Goal: Information Seeking & Learning: Find specific fact

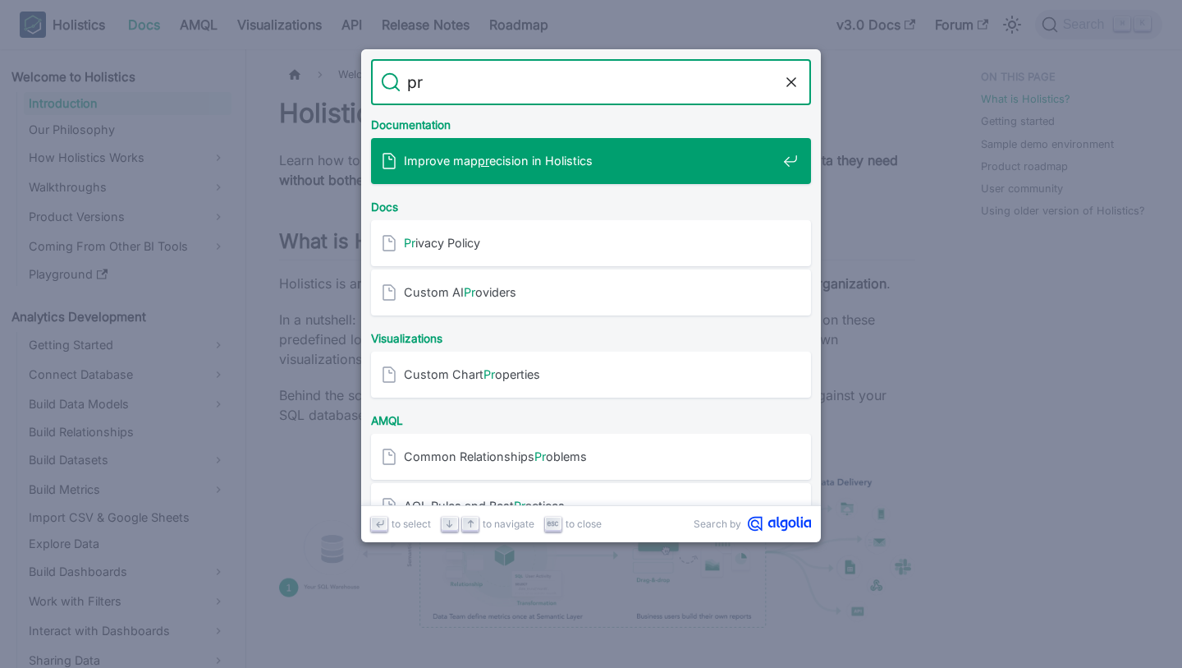
type input "pro"
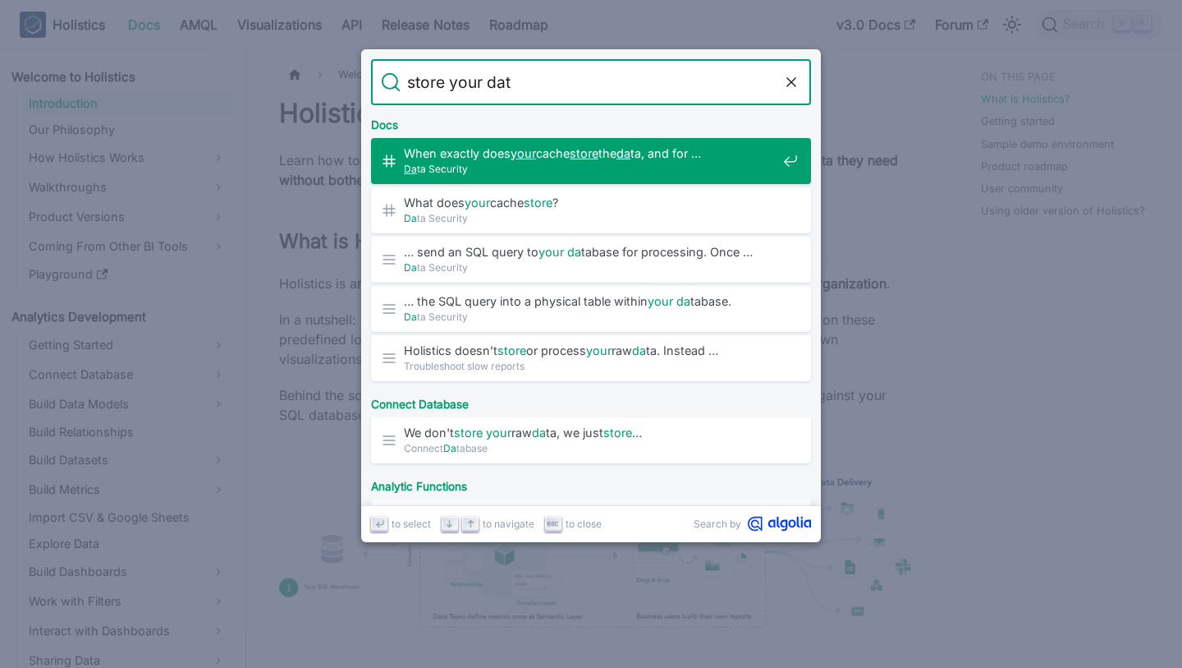
type input "store your data"
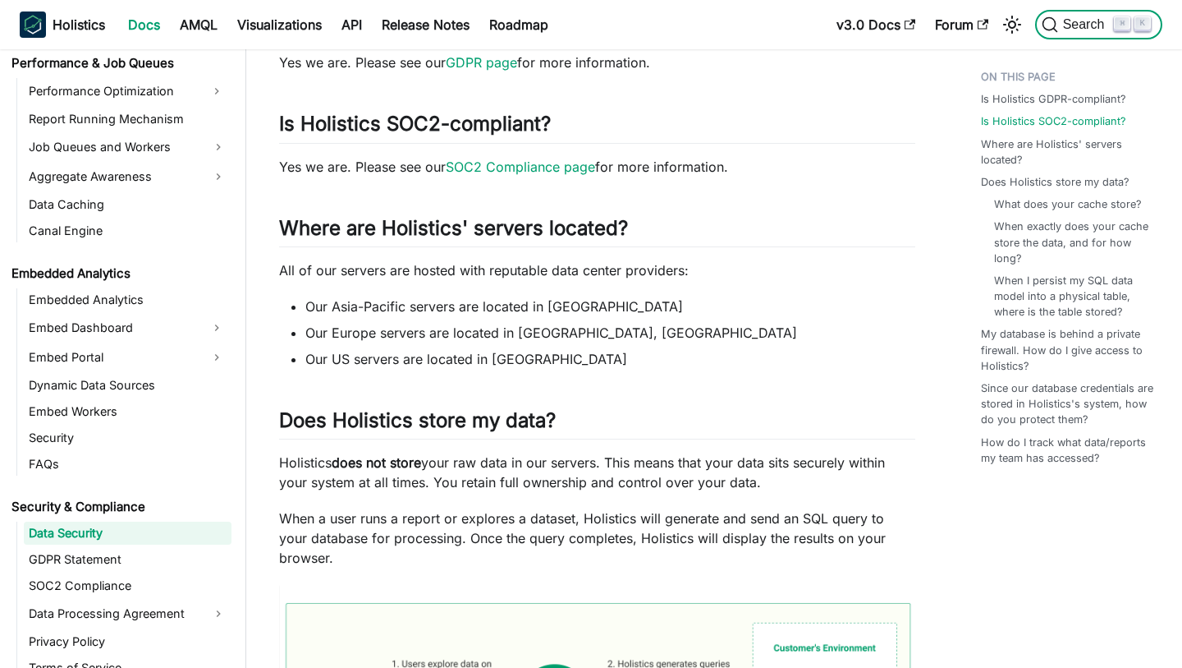
scroll to position [247, 0]
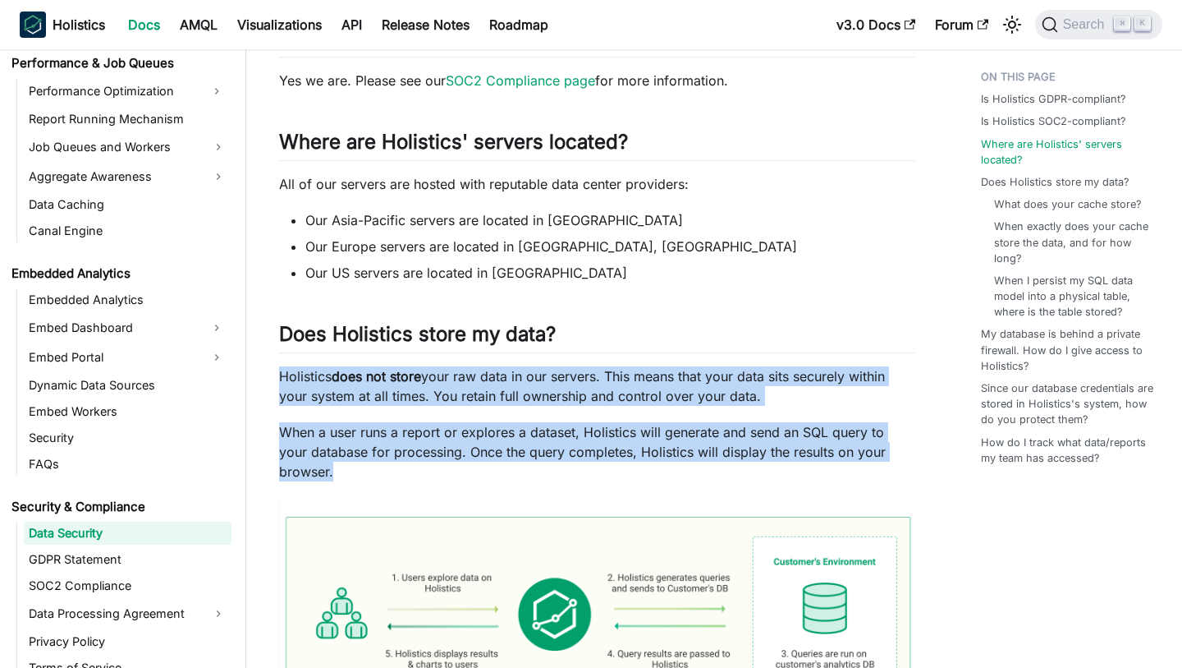
drag, startPoint x: 274, startPoint y: 372, endPoint x: 938, endPoint y: 449, distance: 668.7
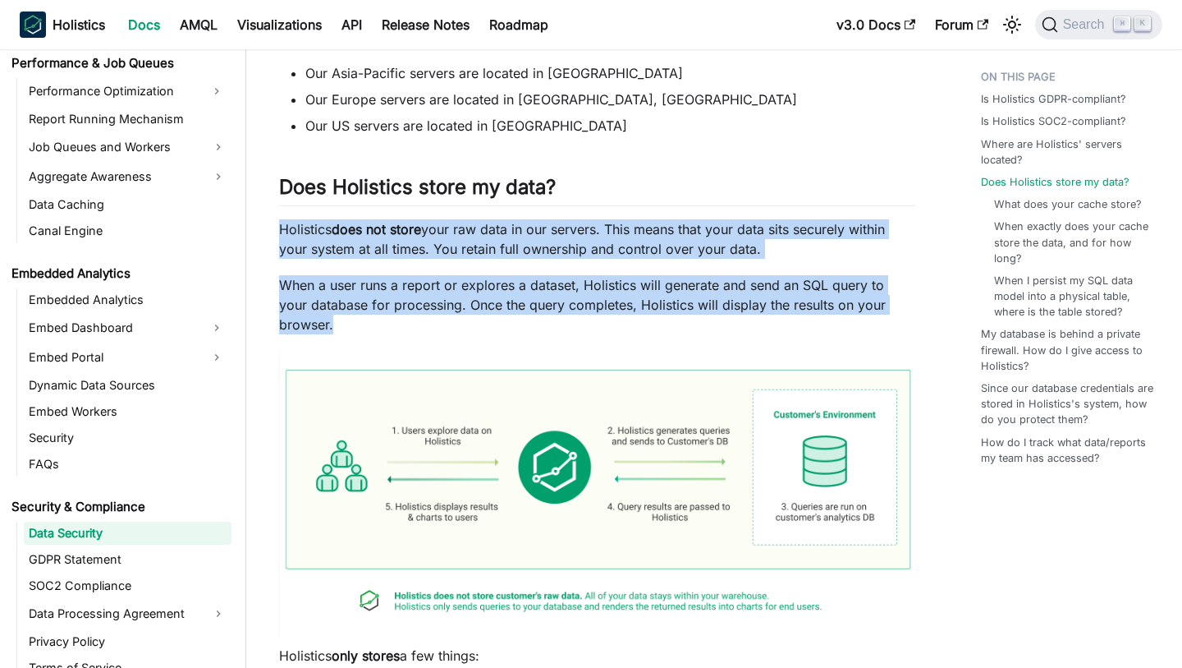
scroll to position [397, 0]
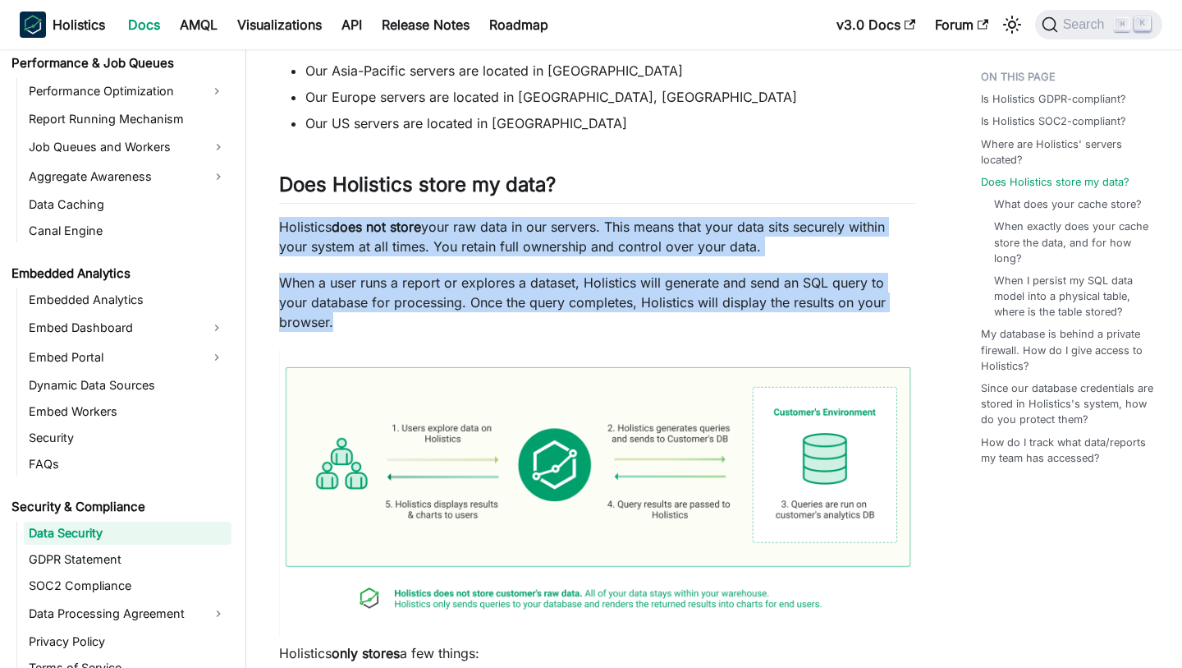
copy div "Holistics does not store your raw data in our servers. This means that your dat…"
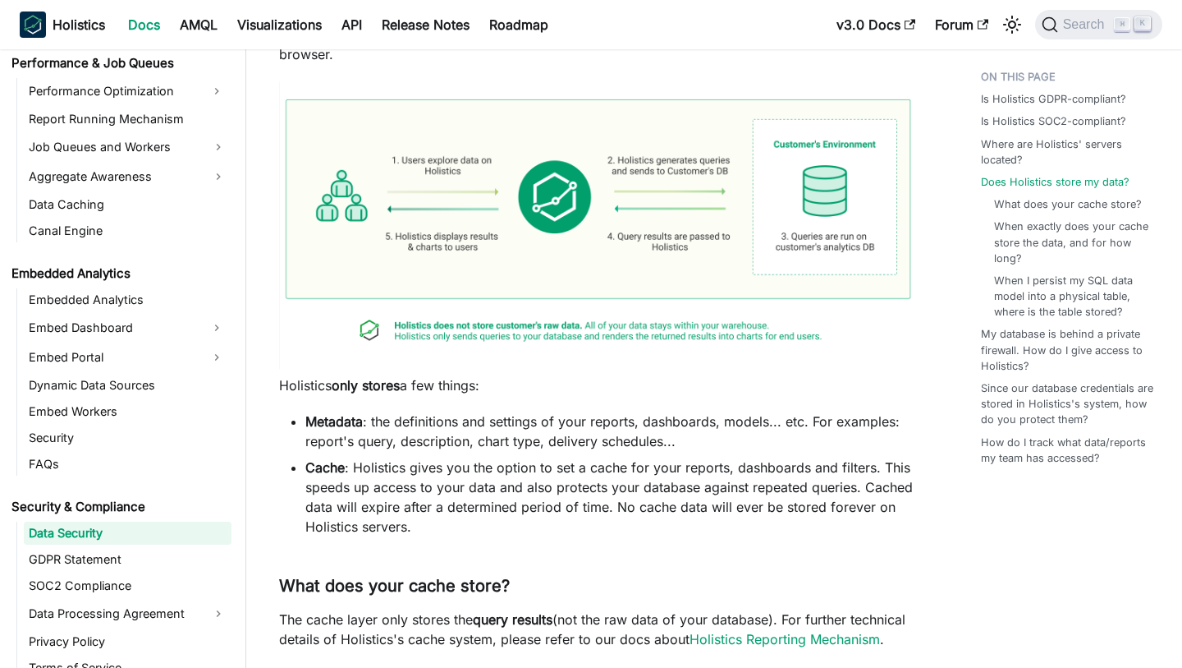
scroll to position [665, 0]
click at [463, 465] on li "Cache : Holistics gives you the option to set a cache for your reports, dashboa…" at bounding box center [610, 495] width 610 height 79
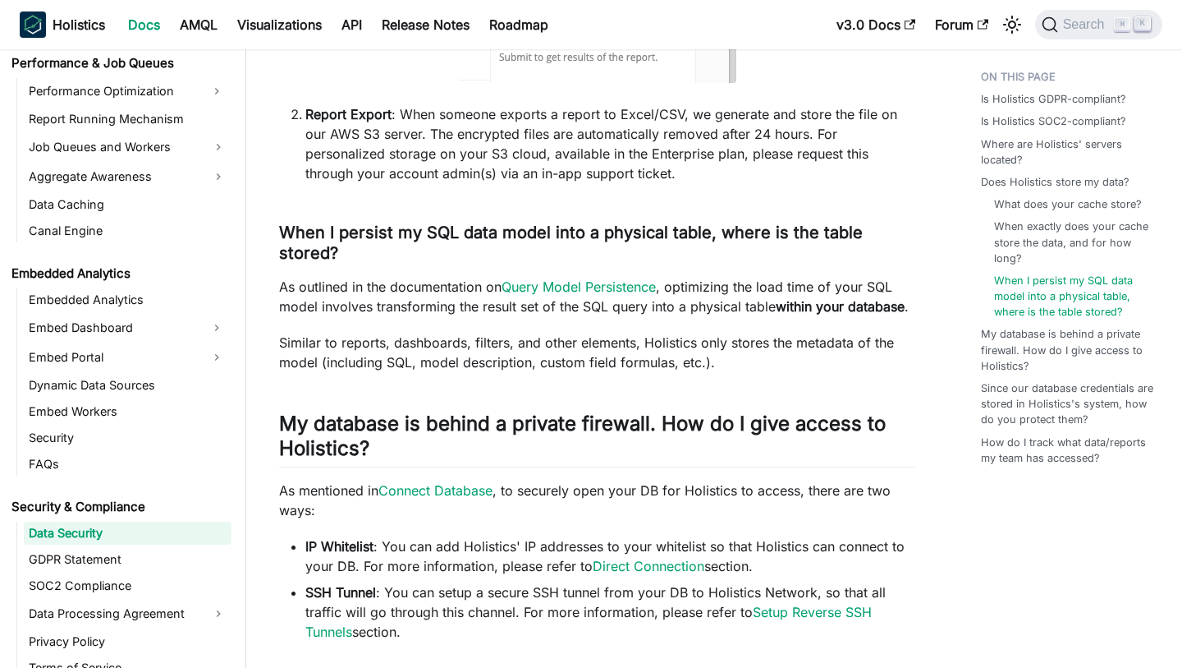
scroll to position [186, 0]
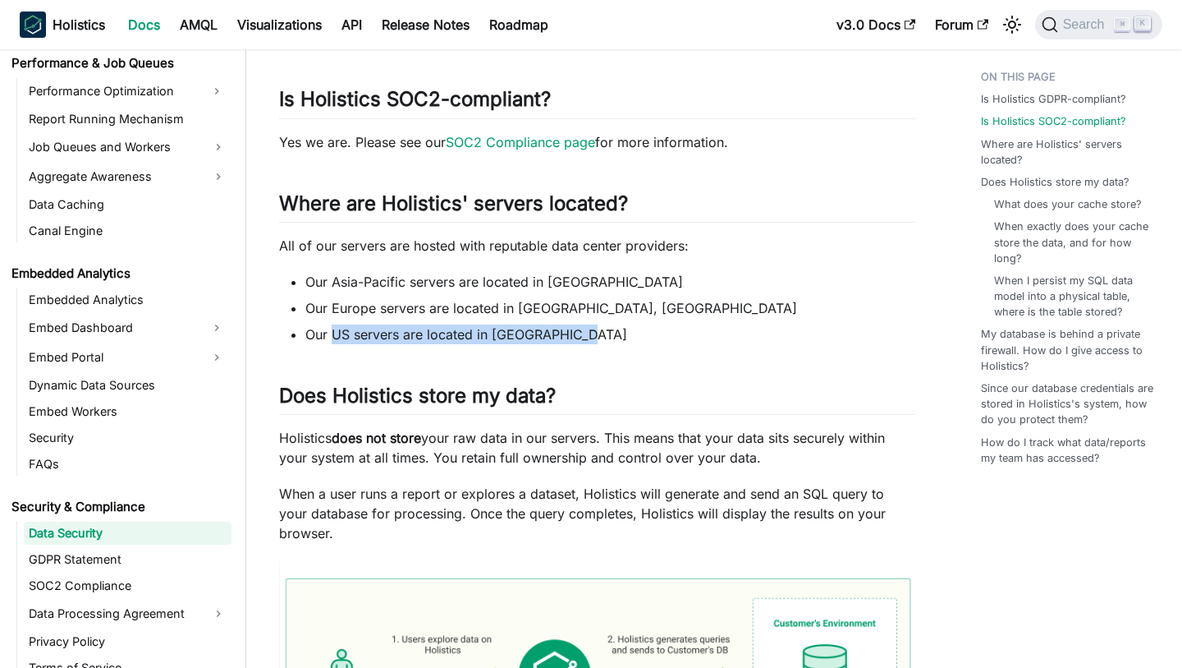
drag, startPoint x: 331, startPoint y: 337, endPoint x: 631, endPoint y: 329, distance: 299.8
click at [631, 329] on li "Our US servers are located in [GEOGRAPHIC_DATA]" at bounding box center [610, 334] width 610 height 20
copy li "US servers are located in [GEOGRAPHIC_DATA]"
click at [422, 255] on p "All of our servers are hosted with reputable data center providers:" at bounding box center [597, 246] width 636 height 20
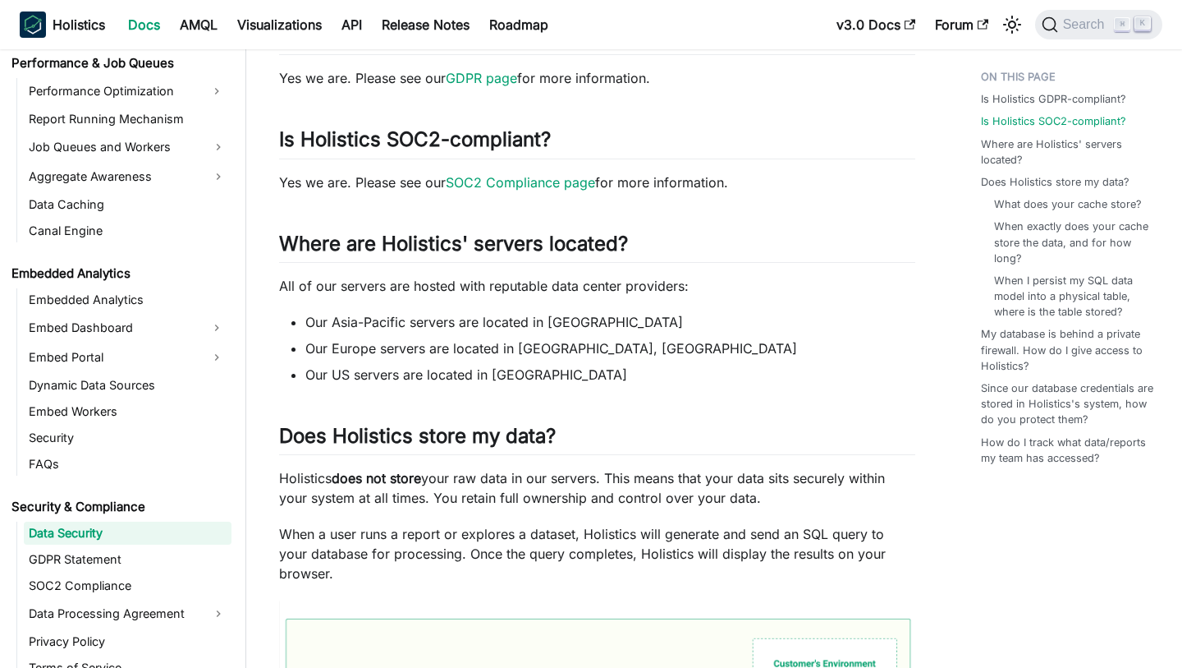
scroll to position [194, 0]
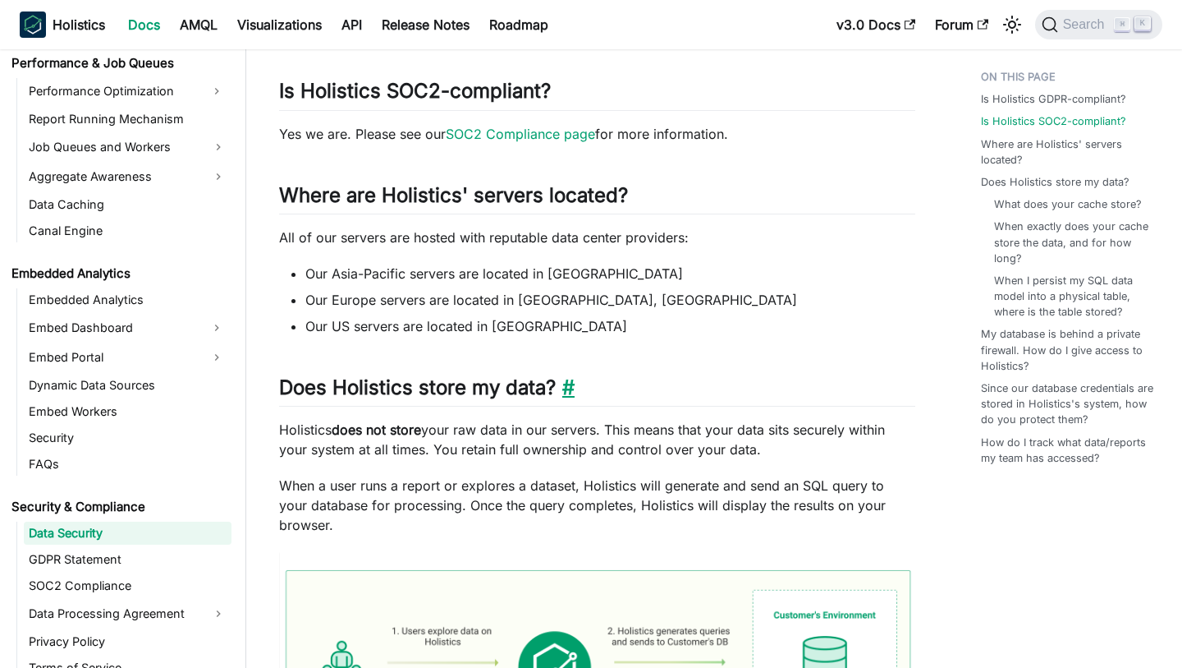
click at [570, 385] on link "​" at bounding box center [565, 387] width 19 height 24
